Goal: Browse casually

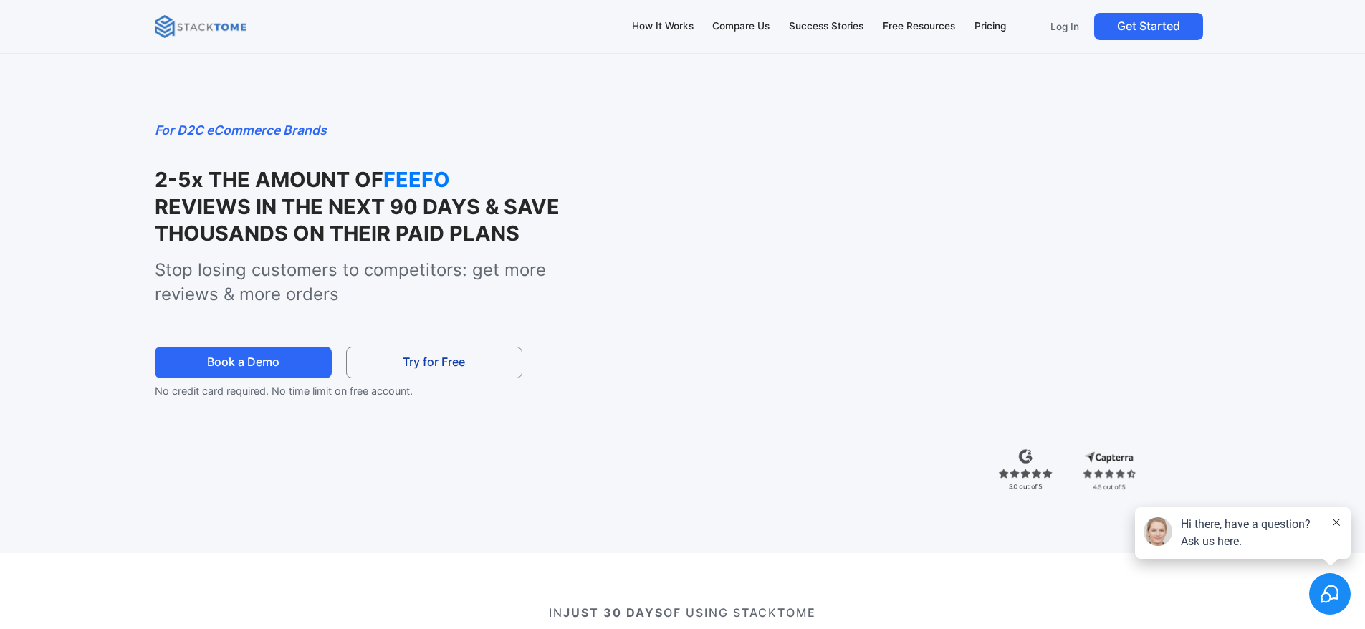
click at [184, 31] on img at bounding box center [201, 26] width 92 height 23
